Goal: Task Accomplishment & Management: Use online tool/utility

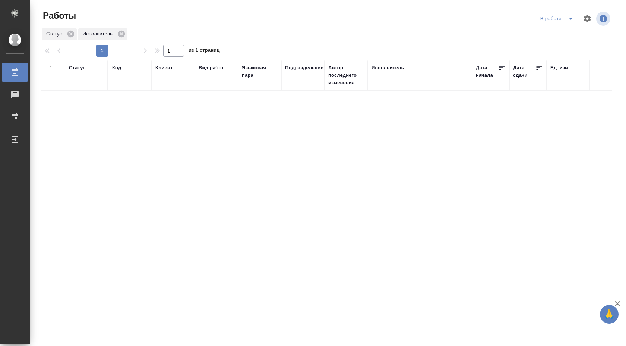
click at [546, 9] on div "Работы В работе Статус Исполнитель 1 1 из 1 страниц Статус Код Клиент Вид работ…" at bounding box center [329, 166] width 585 height 332
click at [546, 16] on div "В работе" at bounding box center [558, 19] width 40 height 12
click at [572, 18] on icon "split button" at bounding box center [571, 19] width 4 height 2
click at [560, 36] on li "Стандартные настройки" at bounding box center [558, 34] width 72 height 12
